Goal: Information Seeking & Learning: Learn about a topic

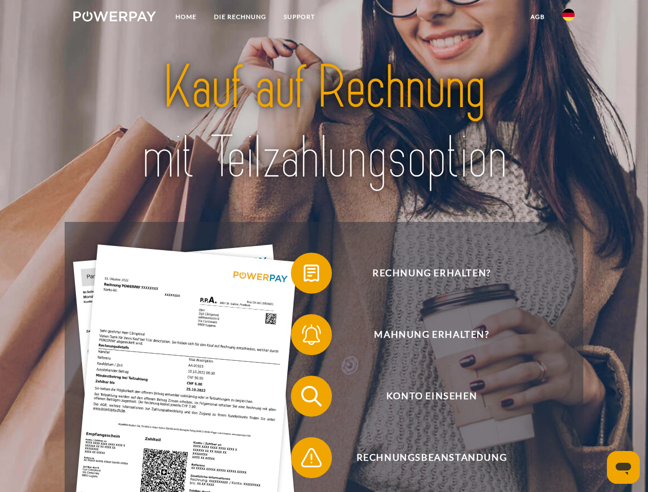
click at [114, 18] on img at bounding box center [114, 16] width 83 height 10
click at [568, 18] on img at bounding box center [568, 15] width 12 height 12
click at [537, 17] on link "agb" at bounding box center [538, 17] width 32 height 18
click at [304, 275] on span at bounding box center [295, 273] width 51 height 51
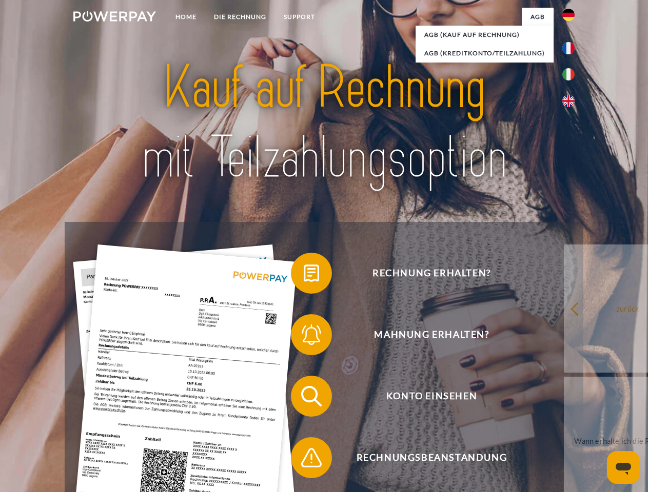
click at [304, 337] on div "Rechnung erhalten? Mahnung erhalten? Konto einsehen" at bounding box center [324, 427] width 518 height 410
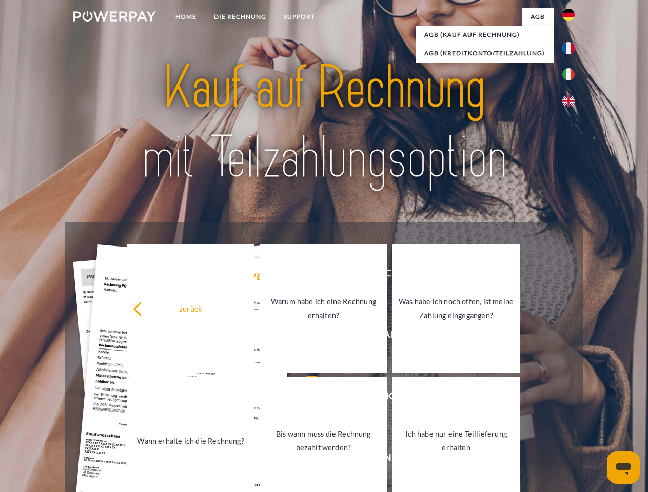
click at [304, 398] on link "Bis wann muss die Rechnung bezahlt werden?" at bounding box center [323, 441] width 128 height 128
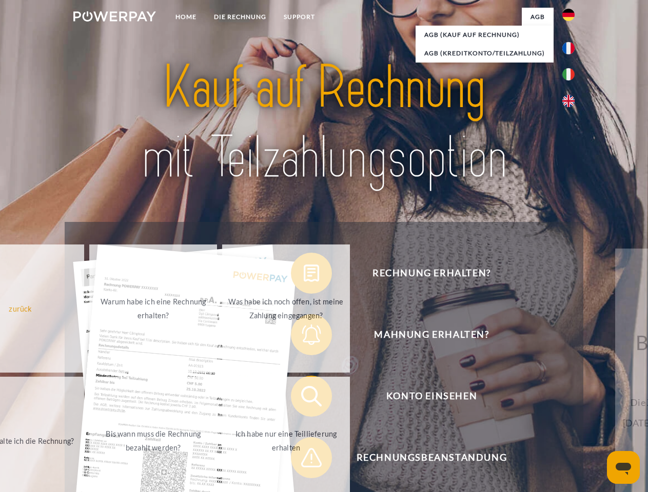
click at [304, 460] on span at bounding box center [295, 457] width 51 height 51
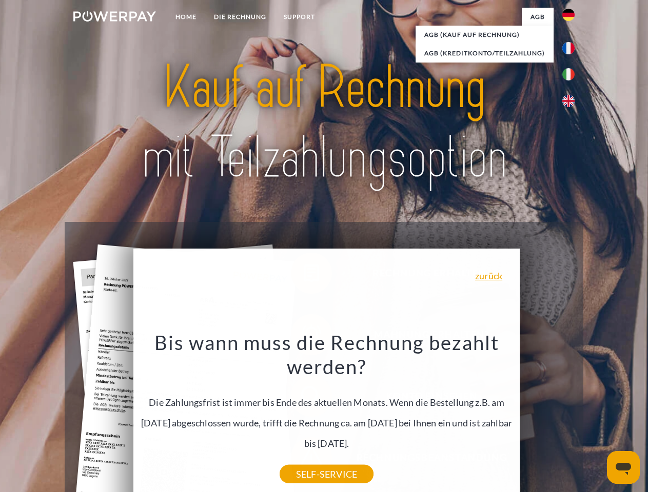
click at [623, 468] on icon "Messaging-Fenster öffnen" at bounding box center [622, 469] width 15 height 12
